Goal: Task Accomplishment & Management: Use online tool/utility

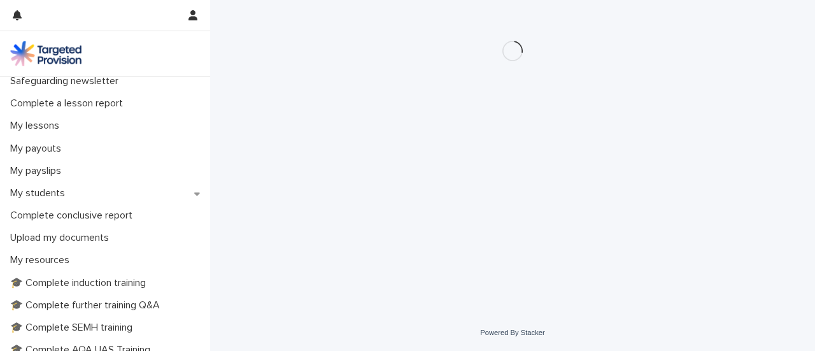
scroll to position [189, 0]
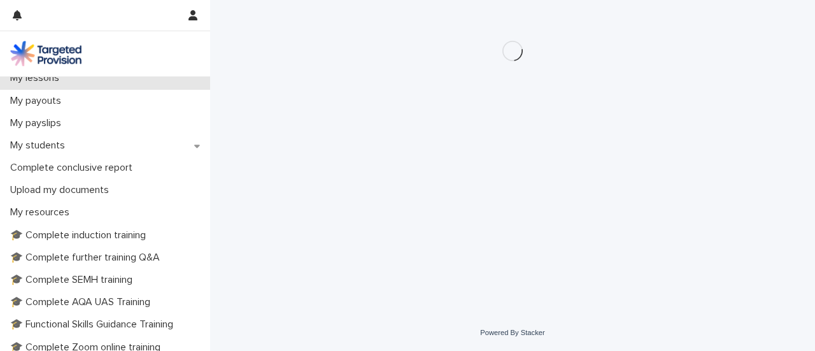
click at [211, 200] on div "Loading... Saving… Loading... Saving…" at bounding box center [512, 157] width 605 height 314
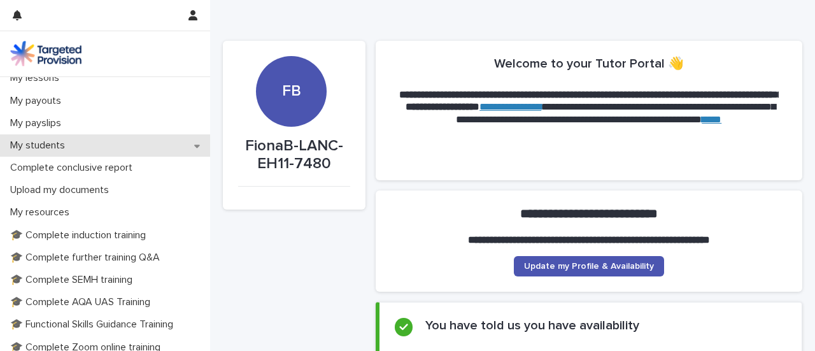
scroll to position [210, 0]
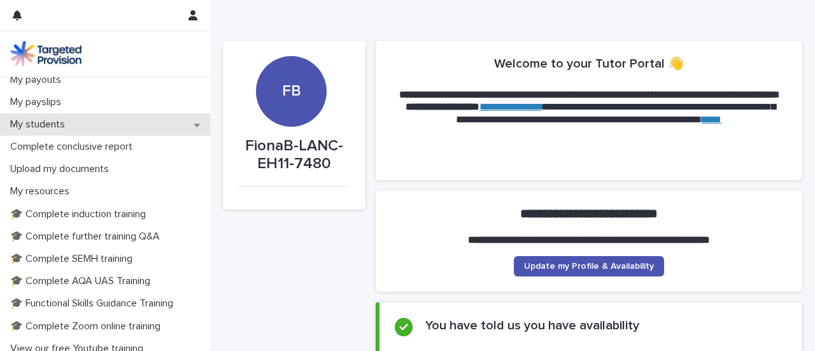
click at [194, 129] on icon at bounding box center [197, 124] width 6 height 9
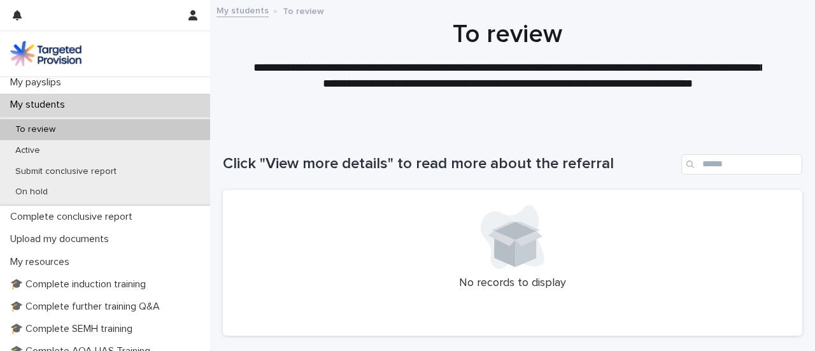
scroll to position [255, 0]
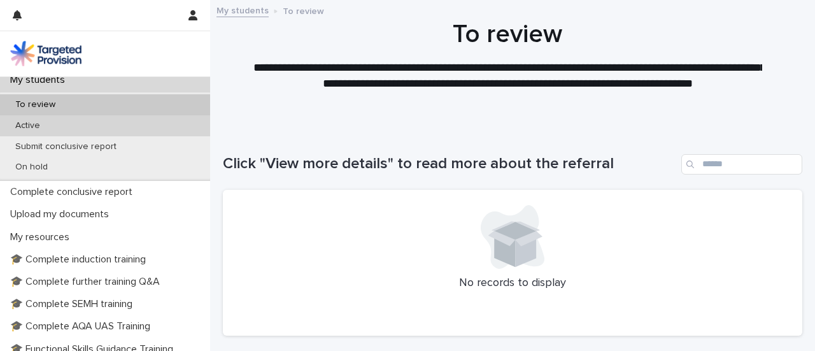
click at [63, 136] on div "Active" at bounding box center [105, 125] width 210 height 21
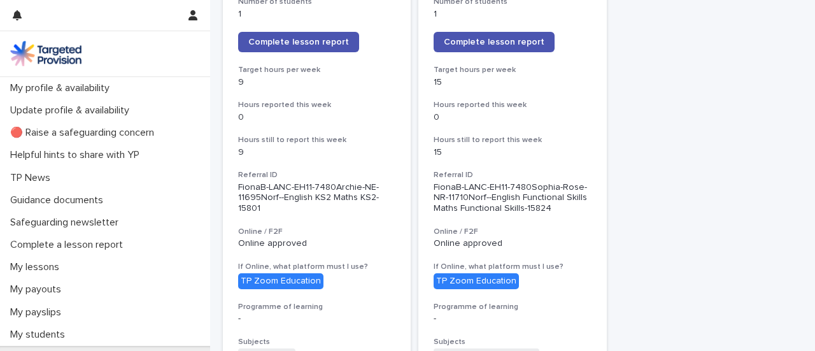
scroll to position [278, 0]
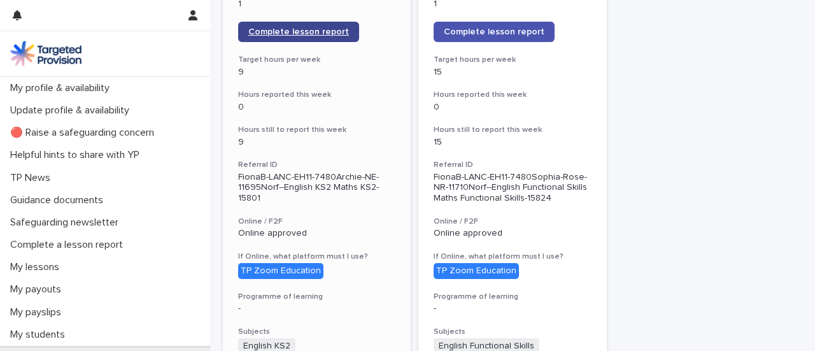
click at [349, 36] on span "Complete lesson report" at bounding box center [298, 31] width 101 height 9
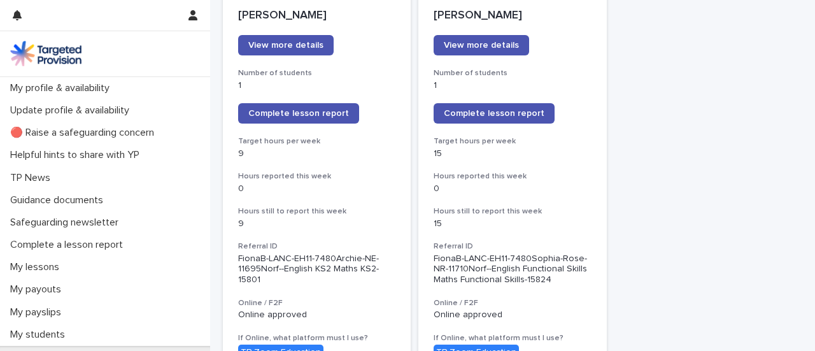
scroll to position [227, 0]
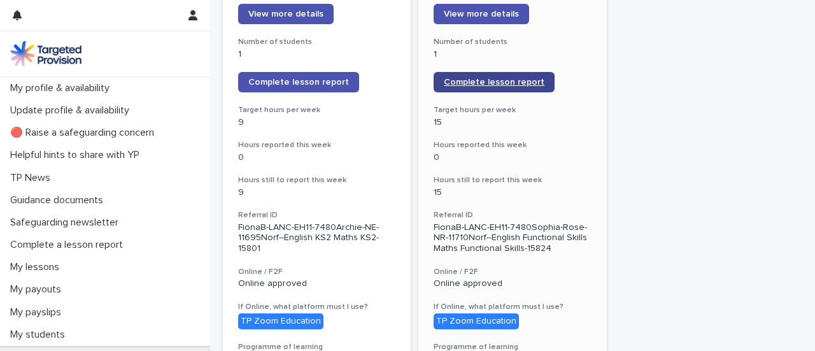
click at [509, 92] on link "Complete lesson report" at bounding box center [493, 82] width 121 height 20
